Goal: Navigation & Orientation: Find specific page/section

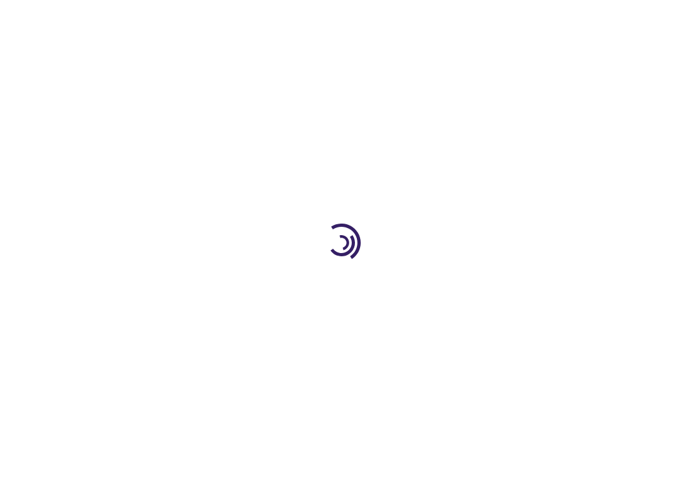
type input "1"
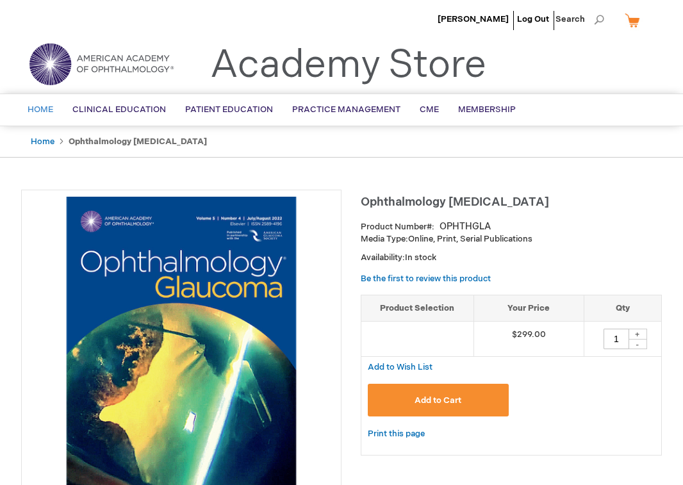
click at [35, 109] on span "Home" at bounding box center [41, 109] width 26 height 10
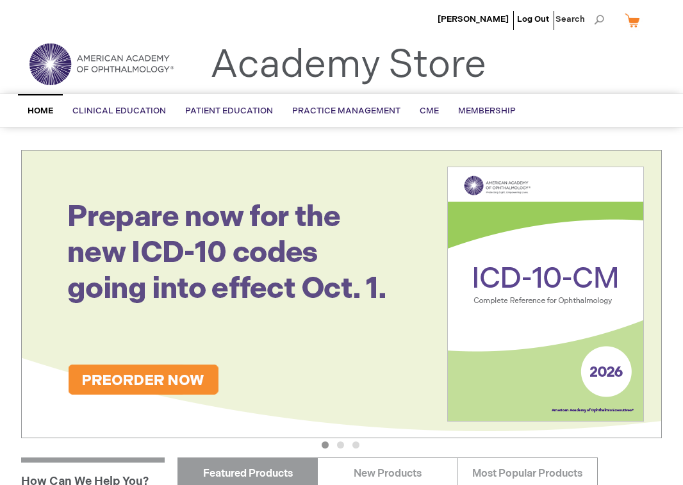
click at [40, 113] on span "Home" at bounding box center [41, 111] width 26 height 10
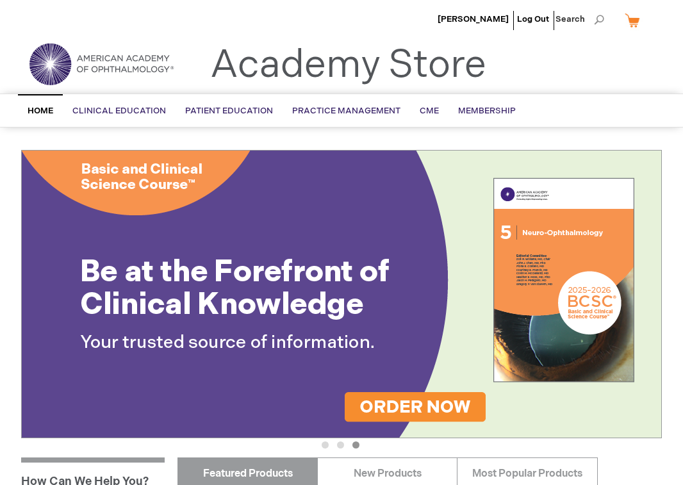
click at [50, 113] on span "Home" at bounding box center [41, 111] width 26 height 10
